Goal: Contribute content

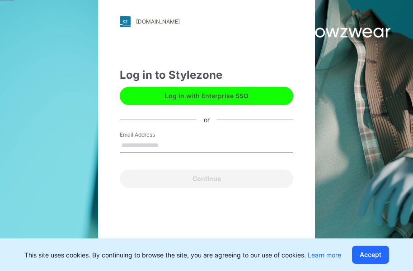
type input "**********"
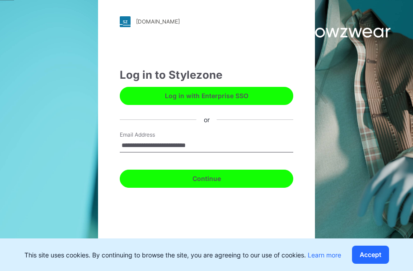
click at [211, 180] on button "Continue" at bounding box center [207, 179] width 174 height 18
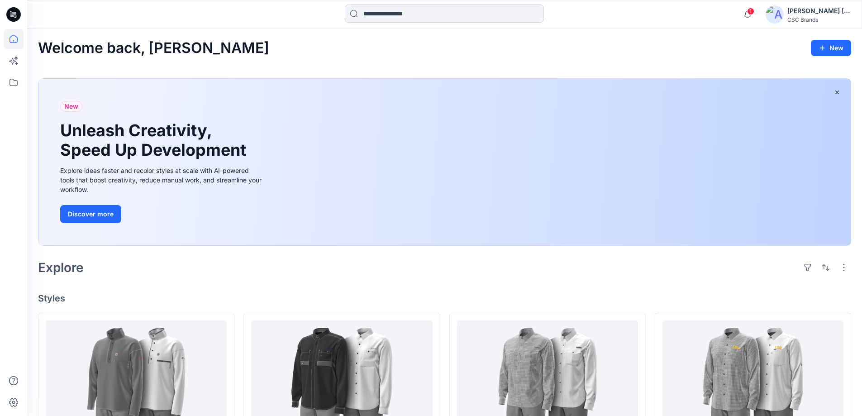
click at [403, 16] on input at bounding box center [444, 14] width 199 height 18
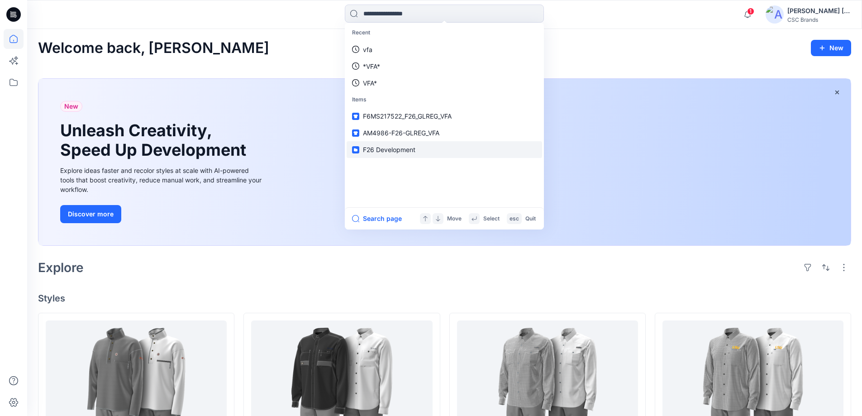
click at [390, 149] on span "F26 Development" at bounding box center [389, 150] width 52 height 8
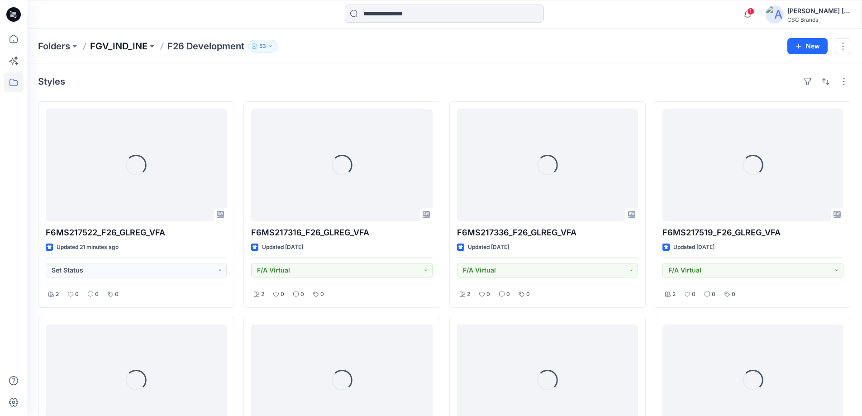
click at [120, 43] on p "FGV_IND_INE" at bounding box center [118, 46] width 57 height 13
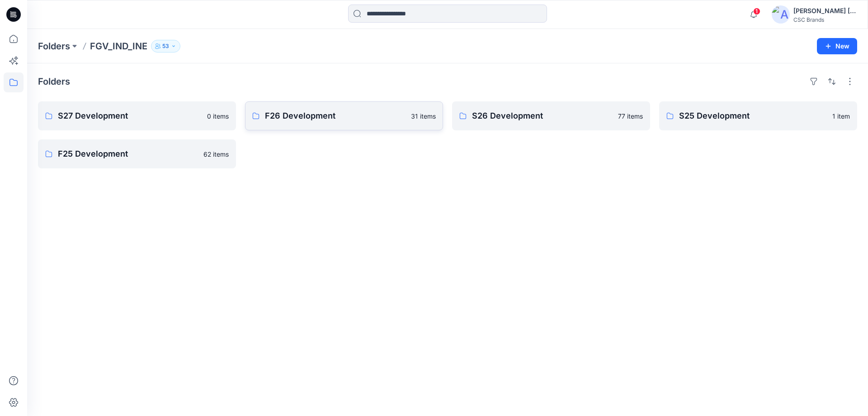
click at [279, 121] on p "F26 Development" at bounding box center [335, 115] width 141 height 13
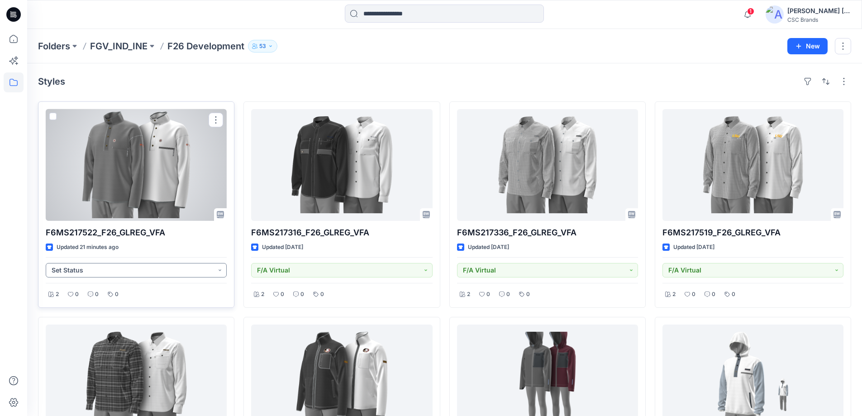
click at [209, 269] on button "Set Status" at bounding box center [136, 270] width 181 height 14
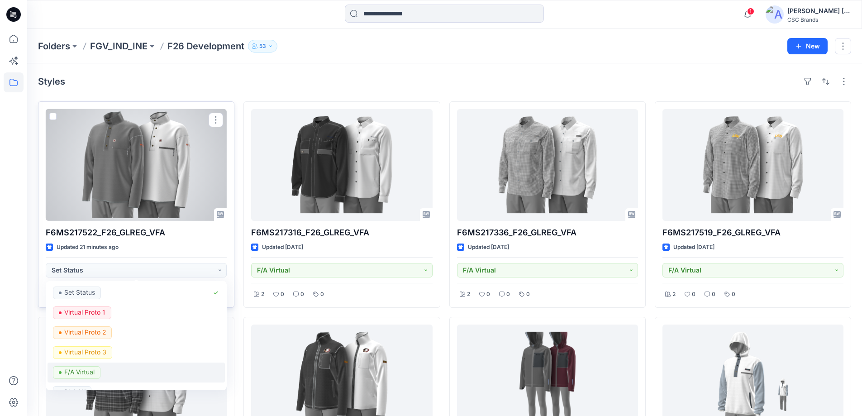
click at [111, 270] on div "F/A Virtual" at bounding box center [136, 372] width 166 height 13
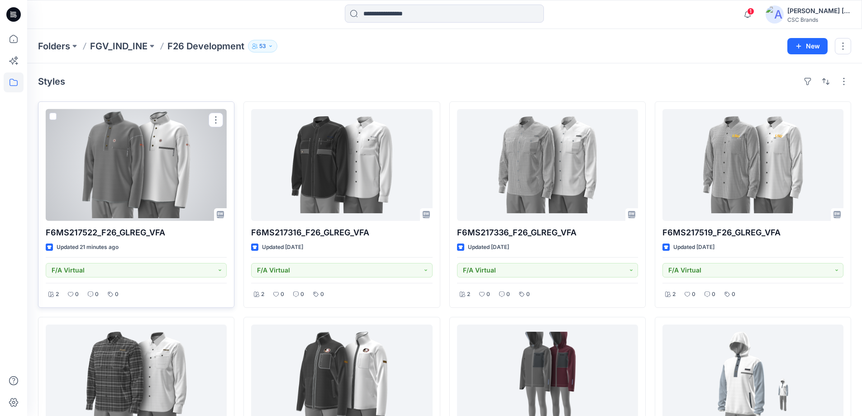
click at [171, 175] on div at bounding box center [136, 165] width 181 height 112
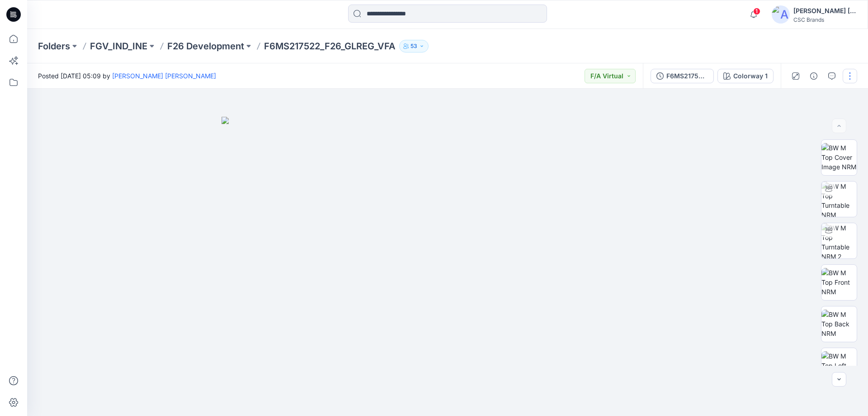
click at [420, 77] on button "button" at bounding box center [850, 76] width 14 height 14
click at [420, 121] on button "Edit" at bounding box center [812, 122] width 83 height 17
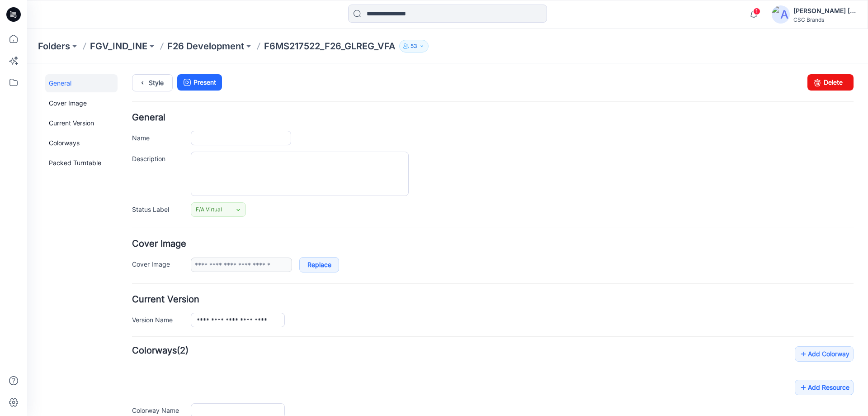
type input "**********"
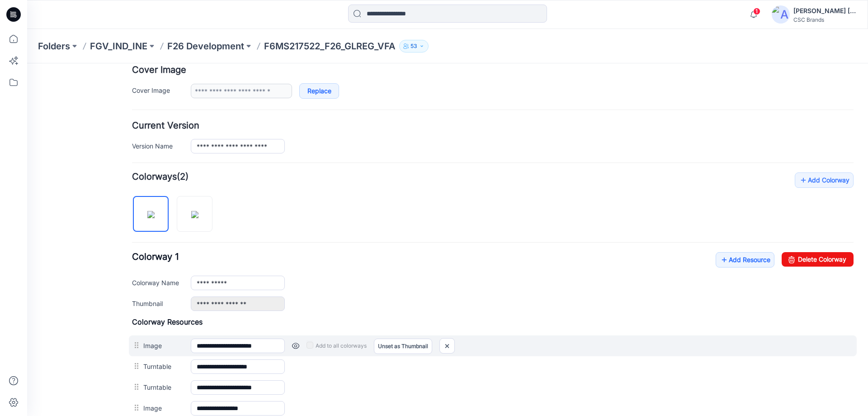
scroll to position [181, 0]
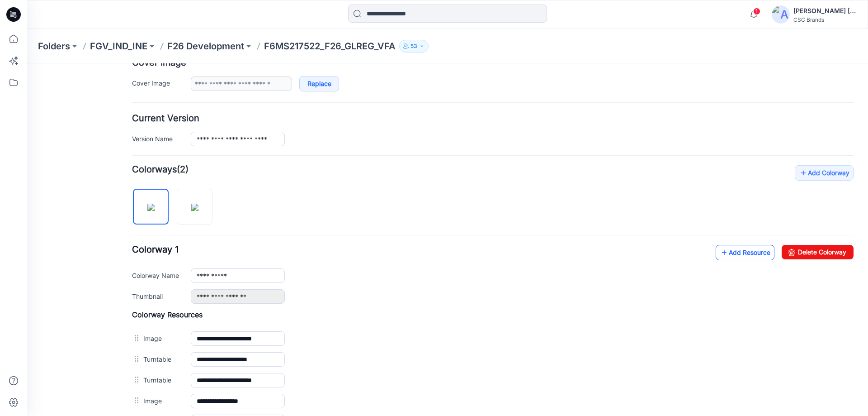
click at [730, 252] on link "Add Resource" at bounding box center [745, 252] width 59 height 15
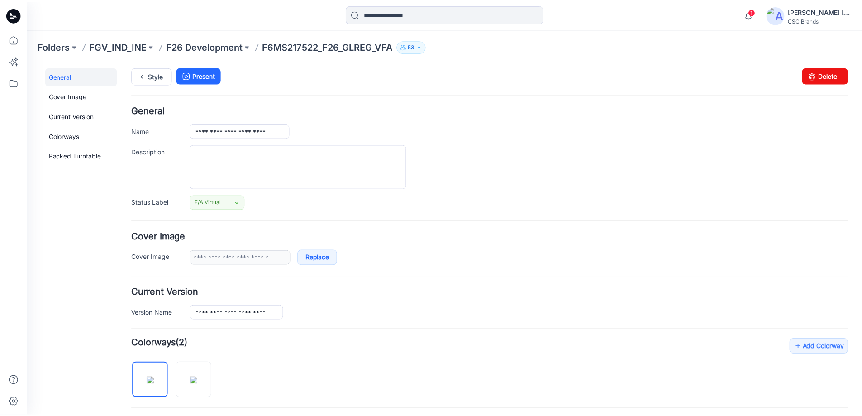
scroll to position [0, 0]
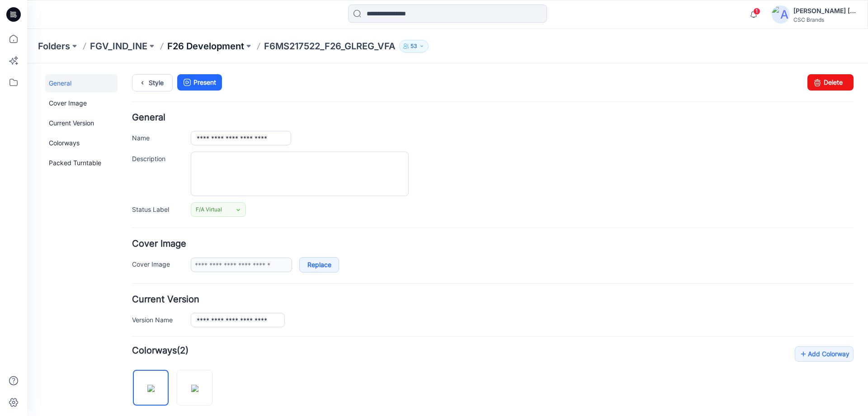
click at [194, 47] on p "F26 Development" at bounding box center [205, 46] width 77 height 13
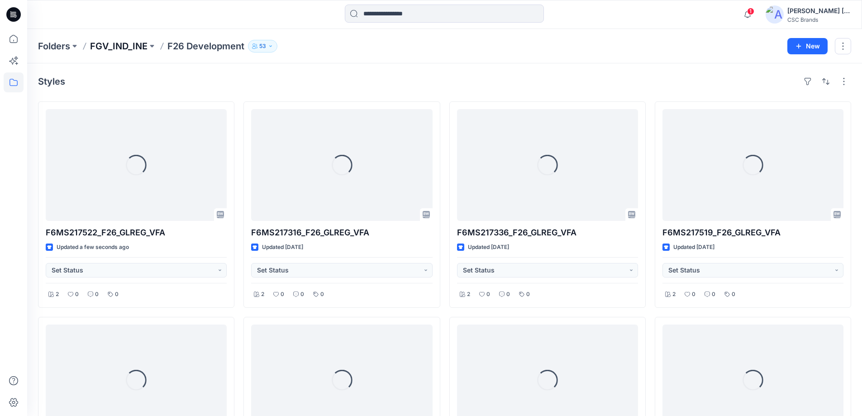
click at [128, 40] on p "FGV_IND_INE" at bounding box center [118, 46] width 57 height 13
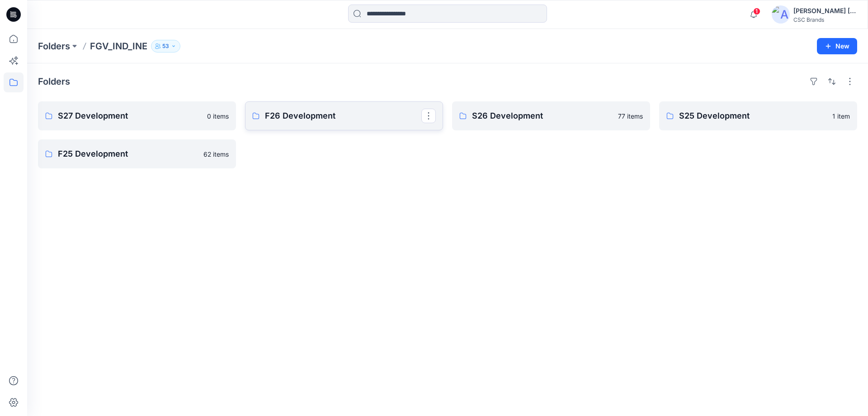
click at [305, 121] on p "F26 Development" at bounding box center [343, 115] width 156 height 13
